Goal: Task Accomplishment & Management: Manage account settings

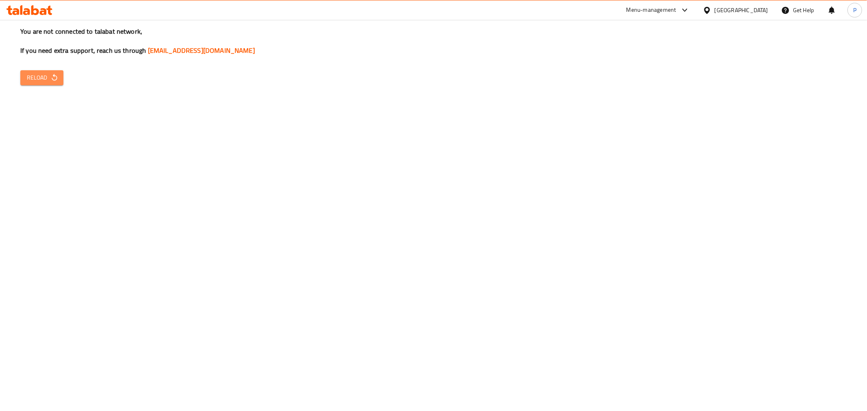
click at [40, 80] on span "Reload" at bounding box center [42, 78] width 30 height 10
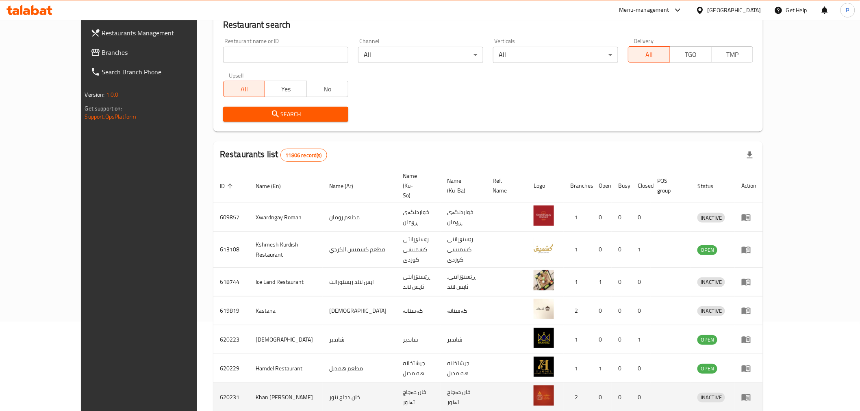
scroll to position [196, 0]
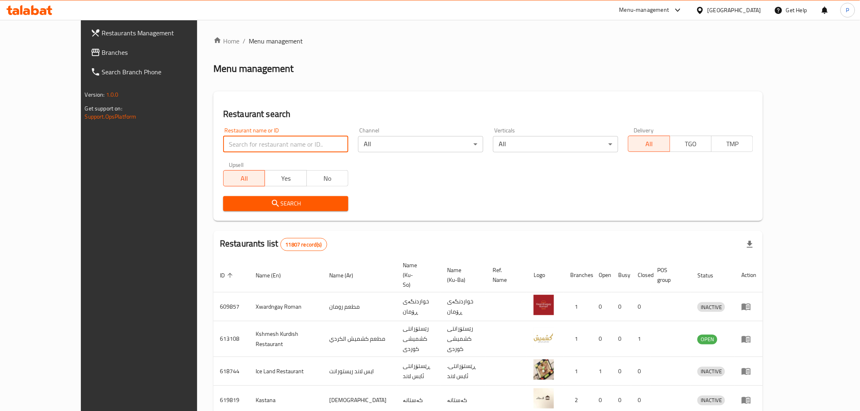
click at [267, 145] on input "search" at bounding box center [285, 144] width 125 height 16
type input "crepo"
click button "Search" at bounding box center [285, 203] width 125 height 15
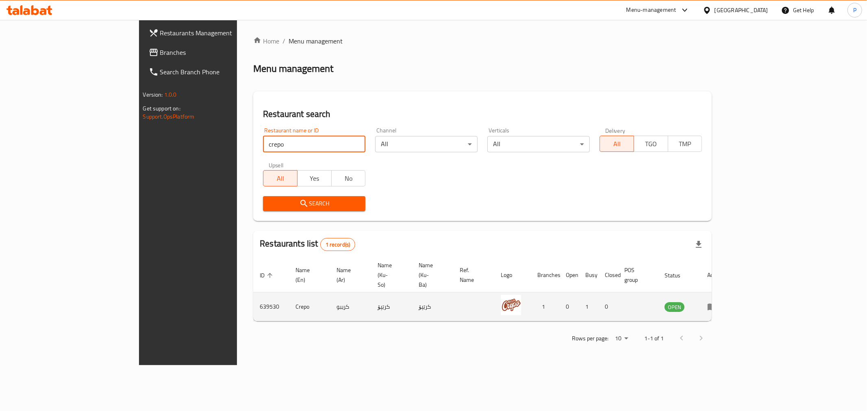
click at [717, 302] on icon "enhanced table" at bounding box center [712, 307] width 10 height 10
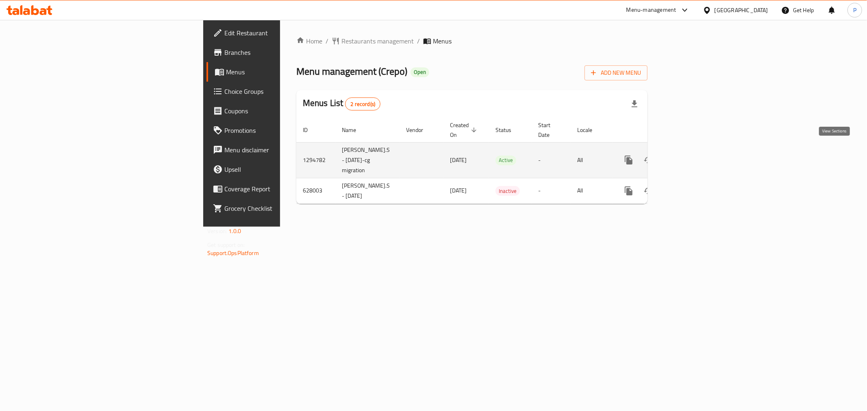
click at [697, 159] on link "enhanced table" at bounding box center [688, 160] width 20 height 20
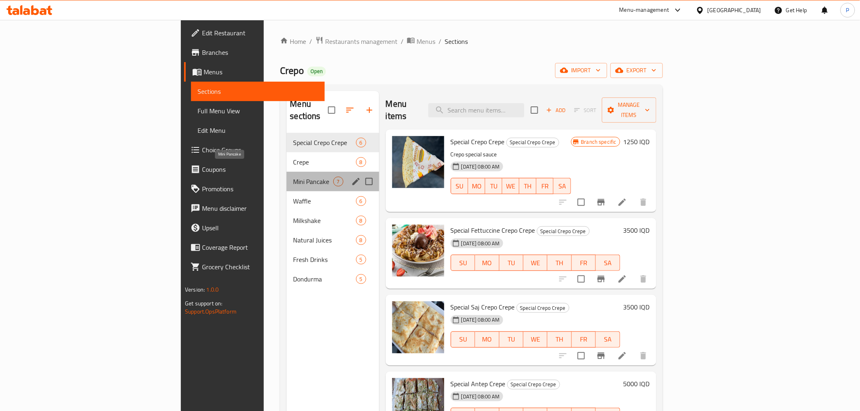
click at [293, 177] on span "Mini Pancake" at bounding box center [313, 182] width 40 height 10
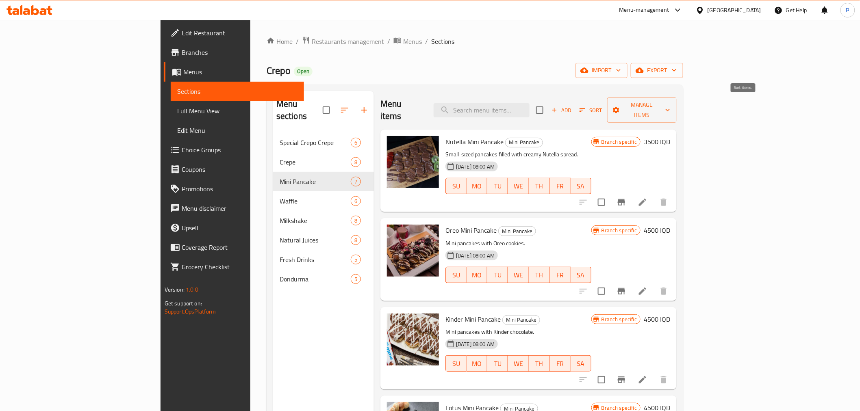
click at [602, 106] on span "Sort" at bounding box center [591, 110] width 22 height 9
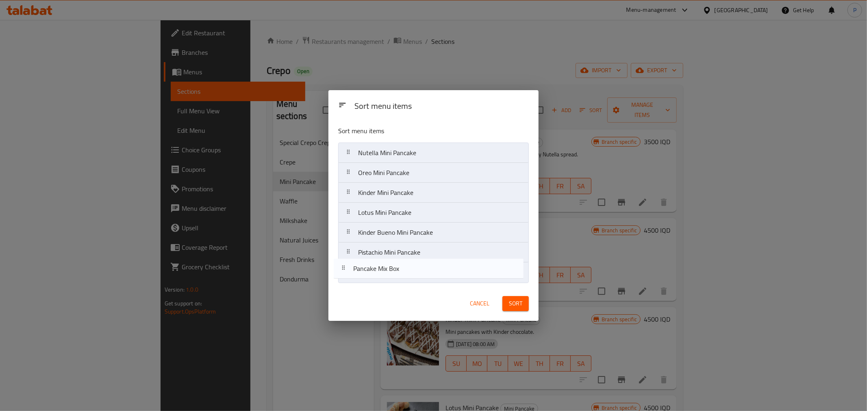
drag, startPoint x: 413, startPoint y: 276, endPoint x: 411, endPoint y: 281, distance: 4.5
click at [411, 281] on nav "Nutella Mini Pancake Oreo Mini Pancake Kinder Mini Pancake Lotus Mini Pancake K…" at bounding box center [433, 213] width 191 height 140
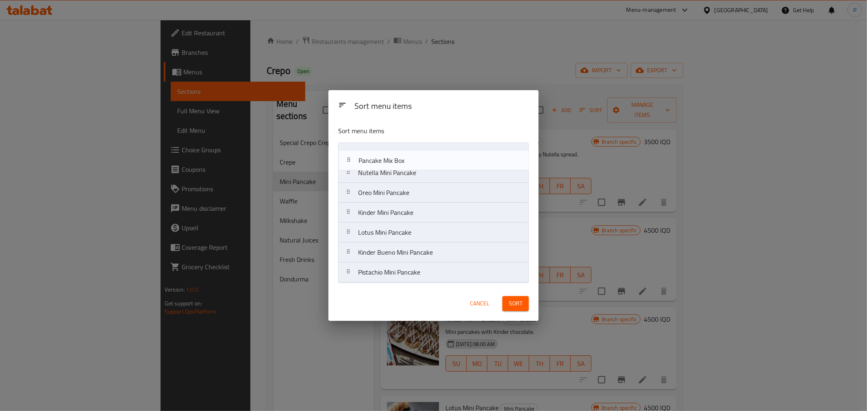
drag, startPoint x: 421, startPoint y: 268, endPoint x: 422, endPoint y: 153, distance: 114.7
click at [422, 153] on nav "Nutella Mini Pancake Oreo Mini Pancake Kinder Mini Pancake Lotus Mini Pancake K…" at bounding box center [433, 213] width 191 height 140
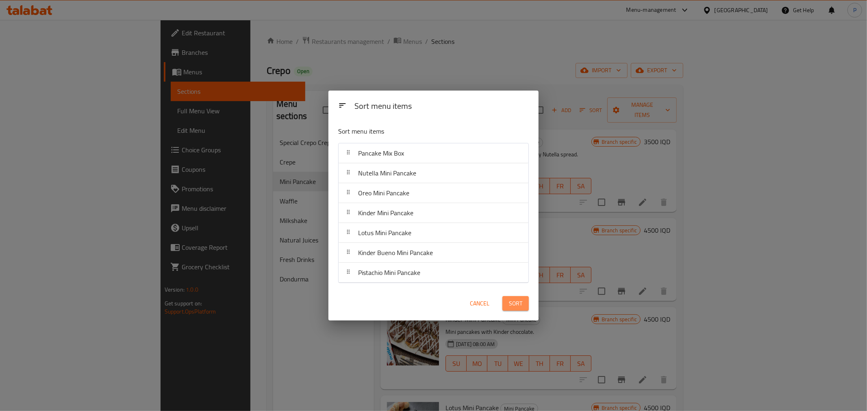
click at [516, 302] on span "Sort" at bounding box center [515, 304] width 13 height 10
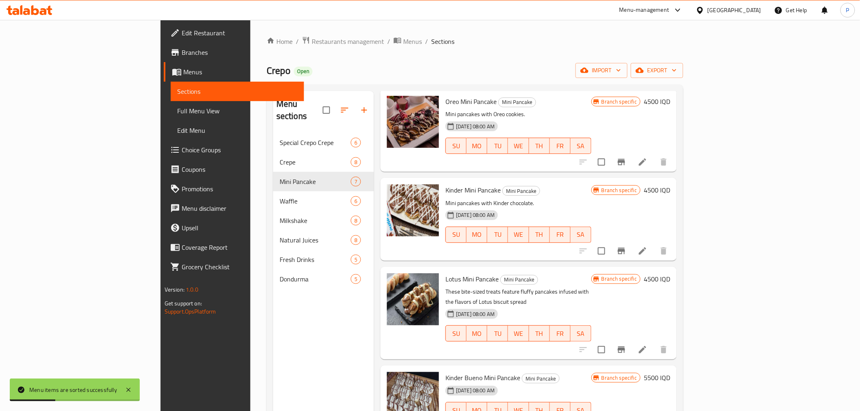
scroll to position [114, 0]
